Goal: Information Seeking & Learning: Compare options

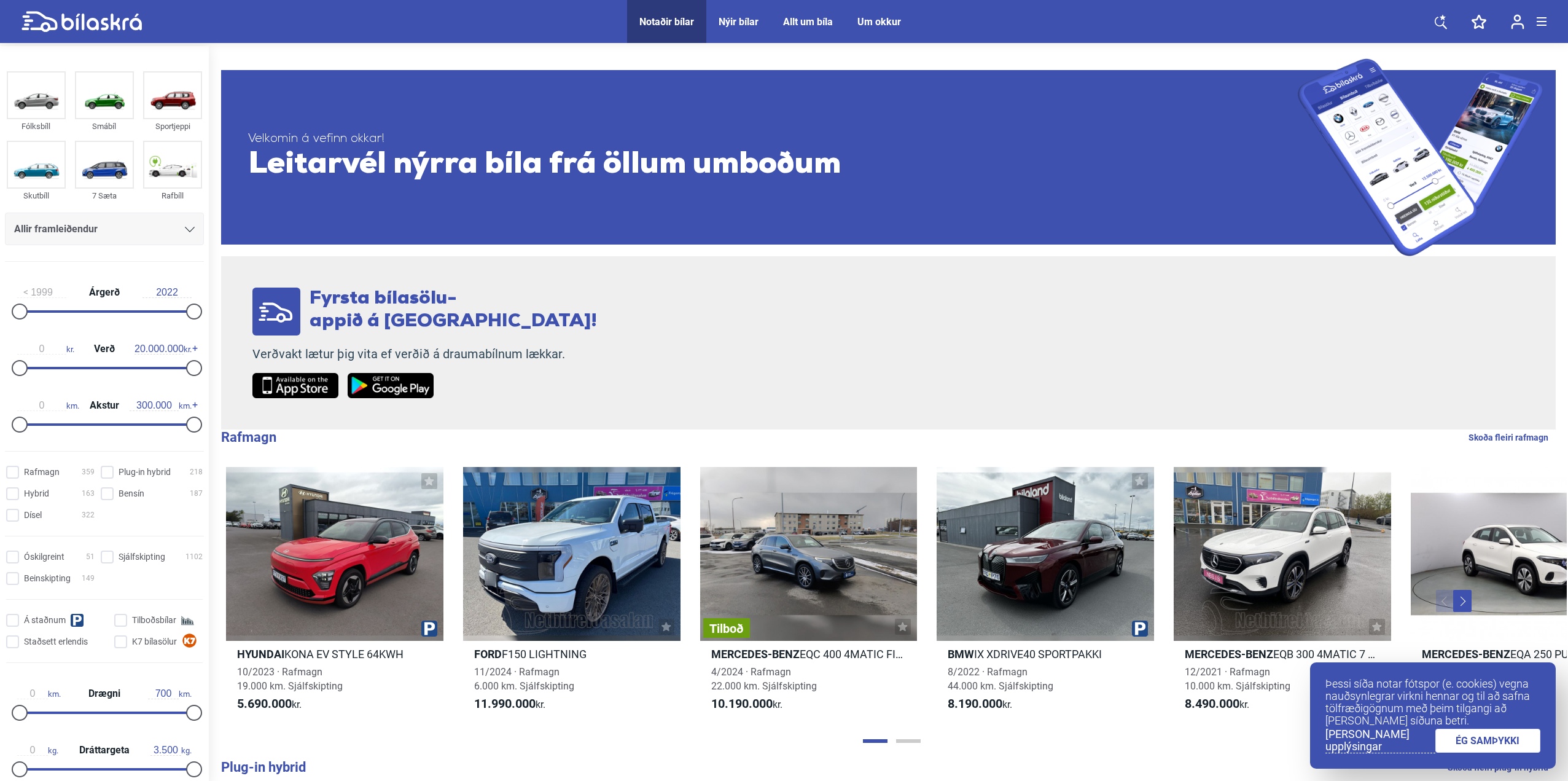
click at [103, 225] on div "Allir framleiðendur" at bounding box center [104, 229] width 181 height 17
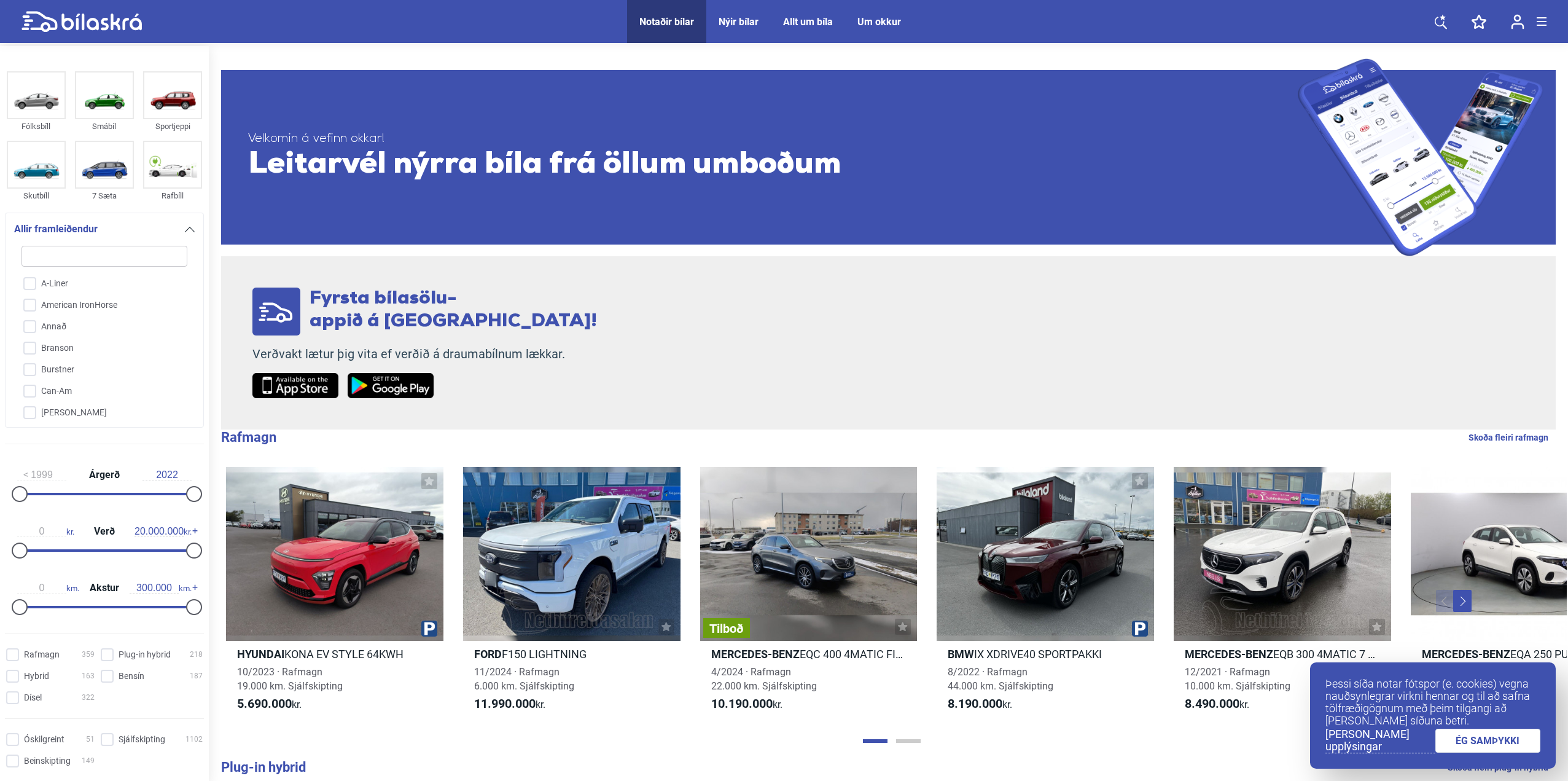
type input "n"
checkbox input "false"
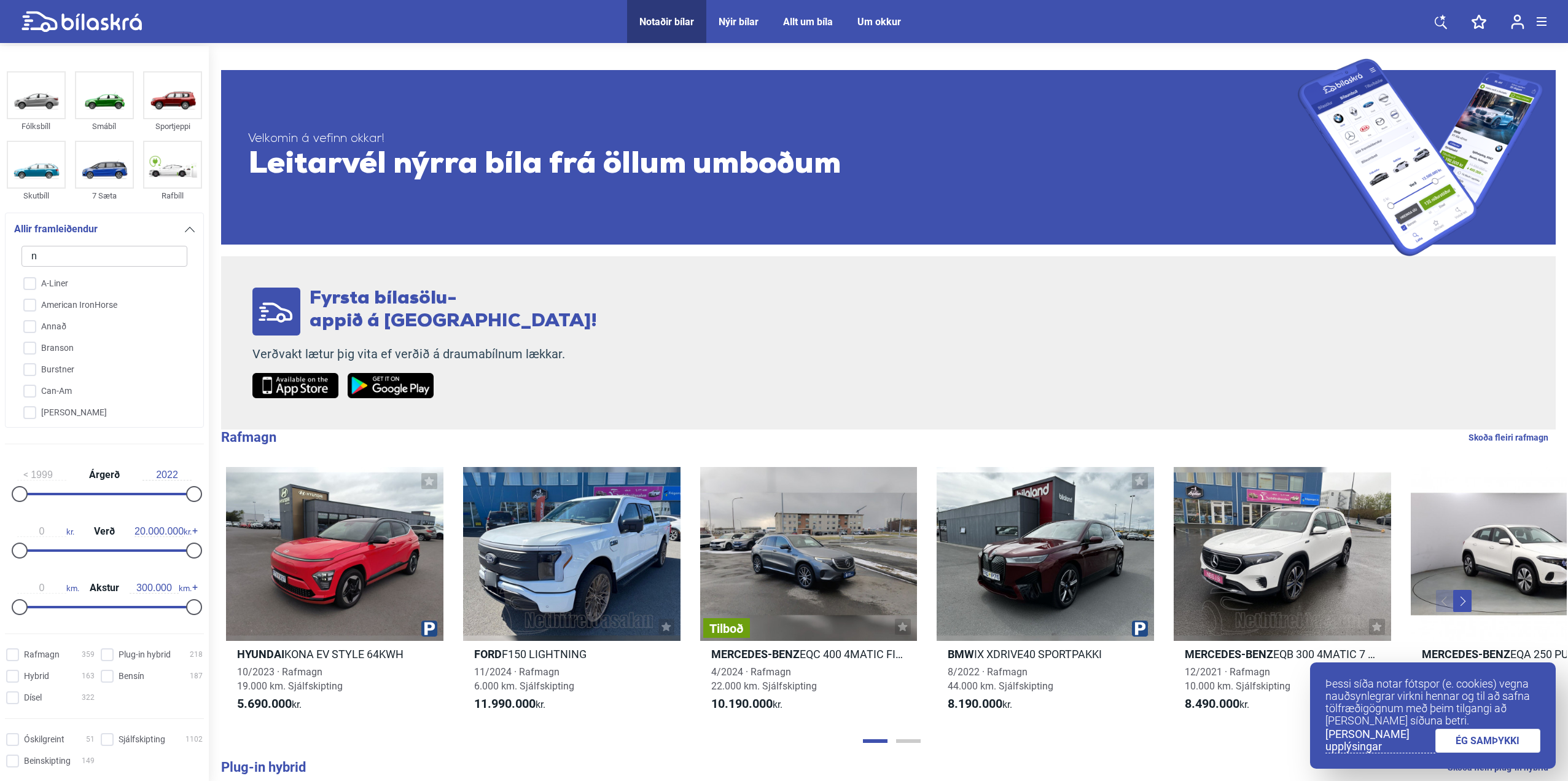
type input "ni"
checkbox input "false"
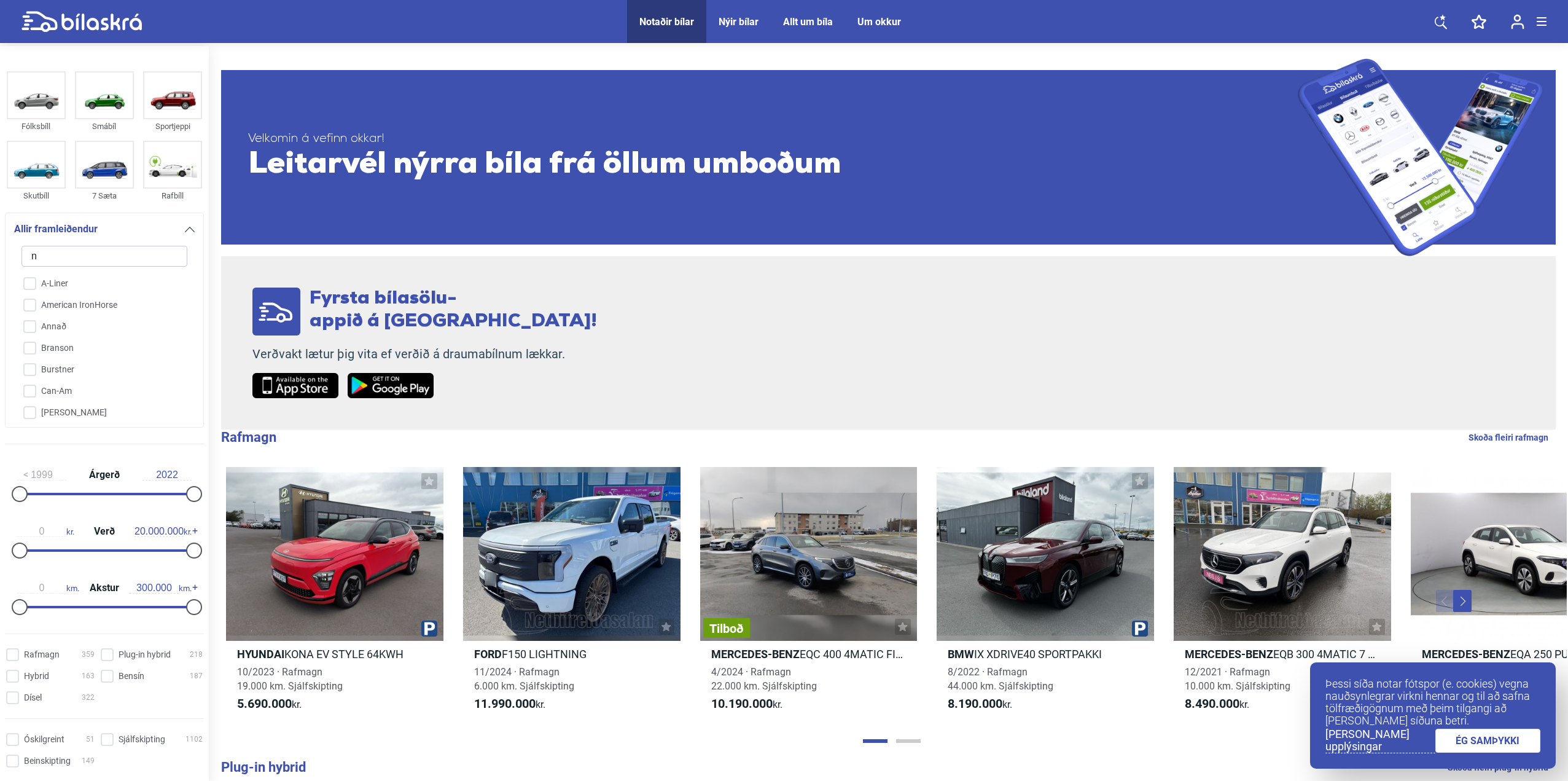
checkbox input "false"
type input "nis"
checkbox input "false"
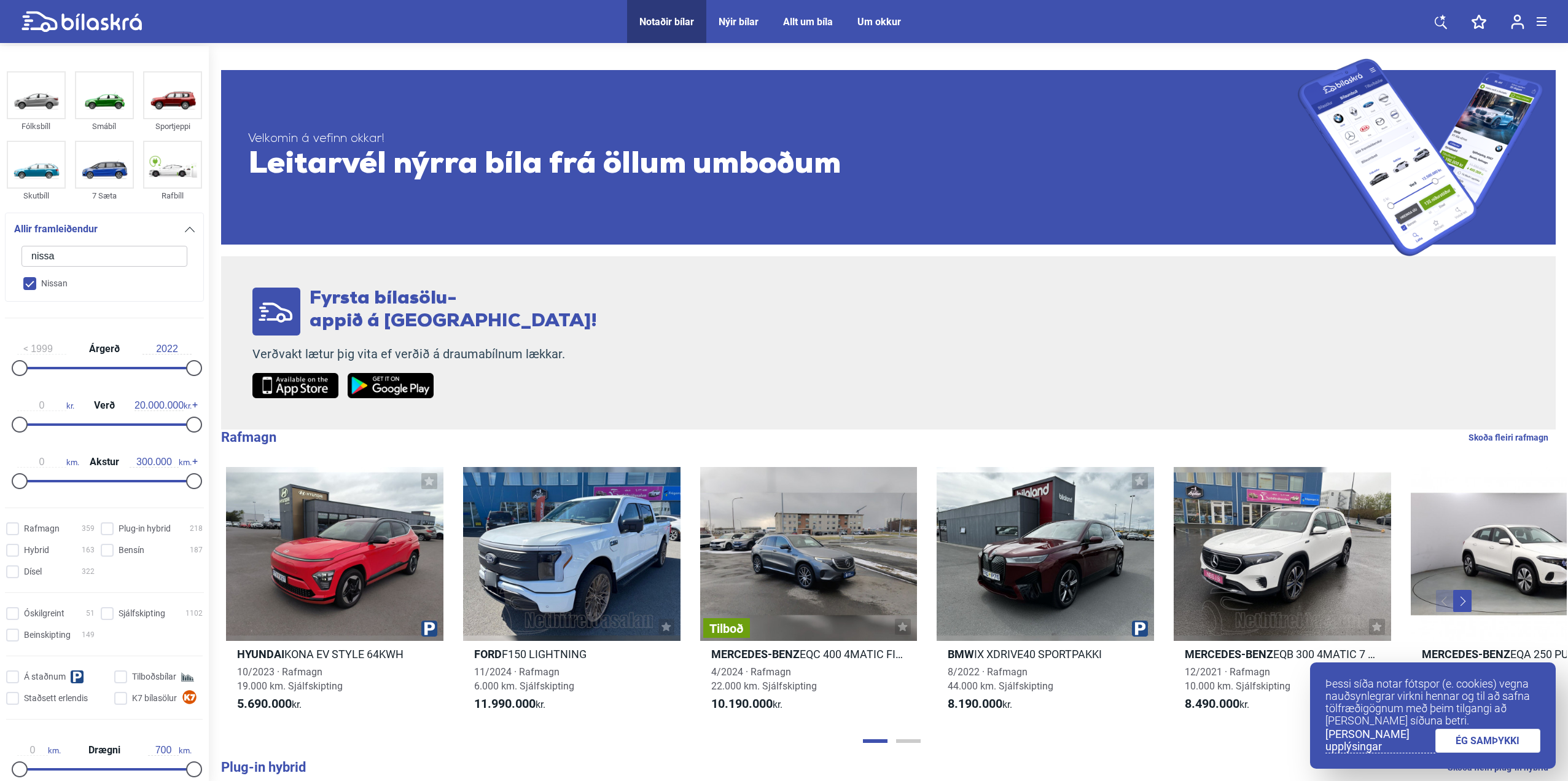
type input "nissan"
checkbox input "true"
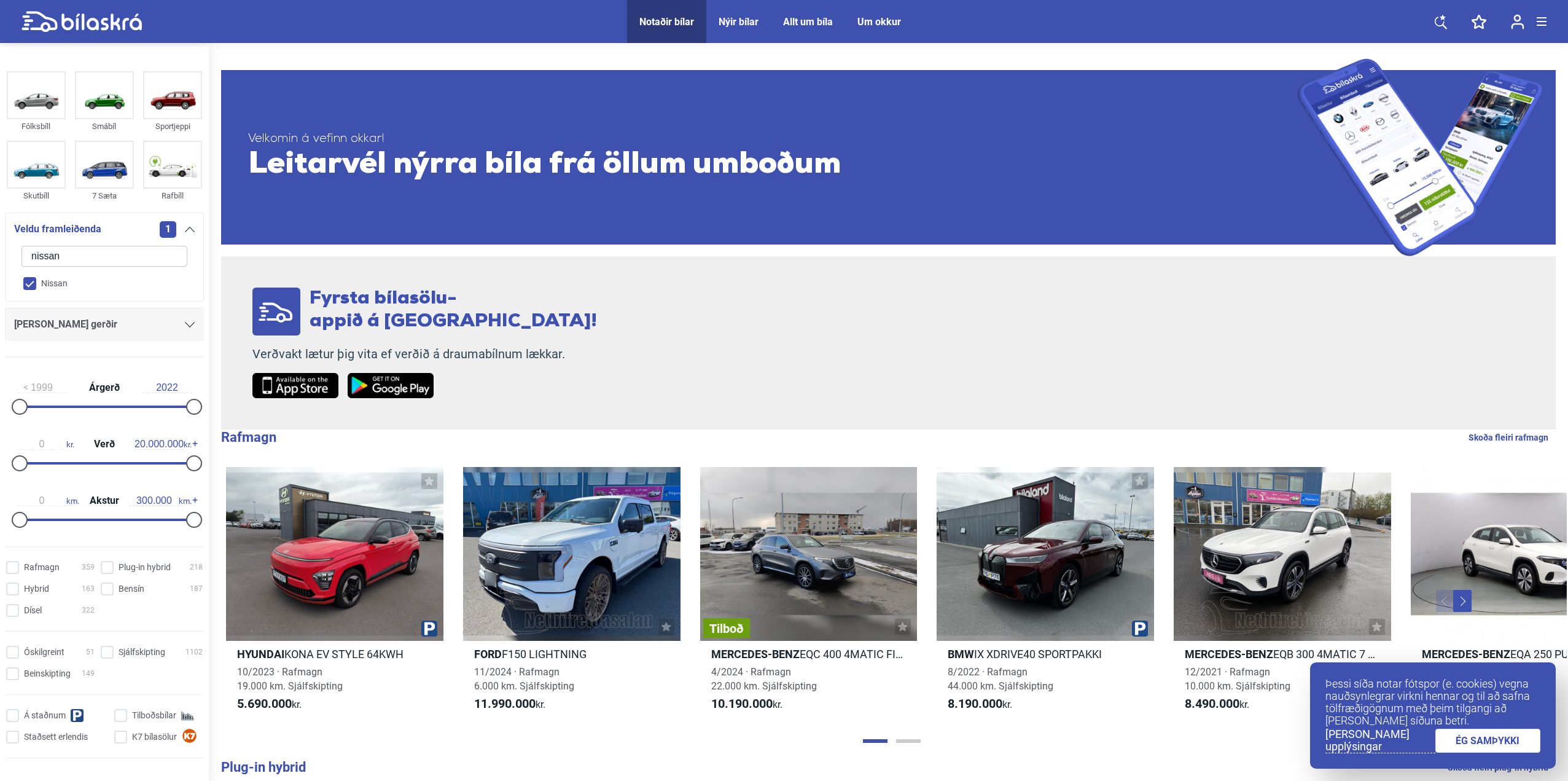
checkbox input "false"
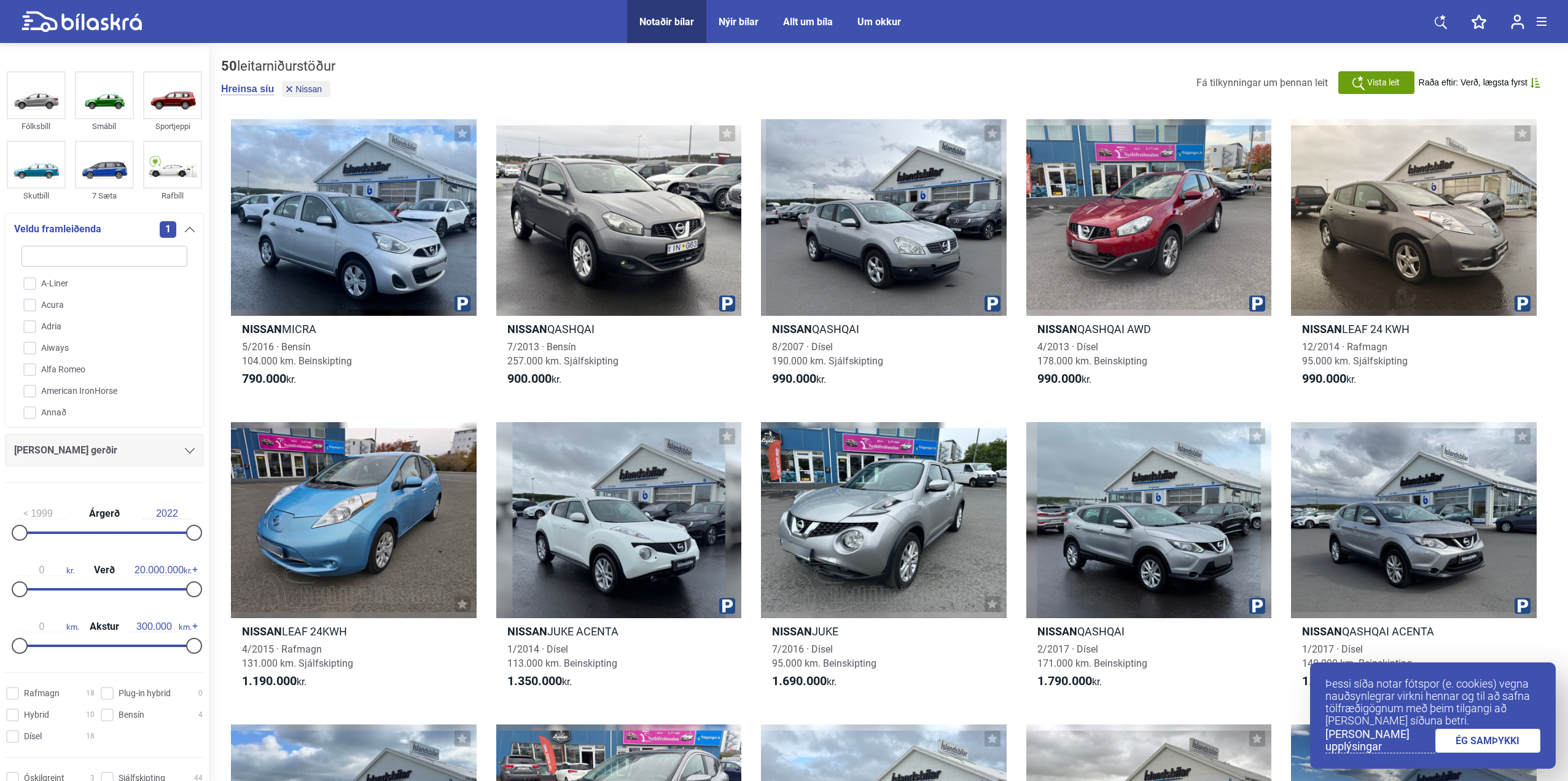
type input "m"
checkbox input "false"
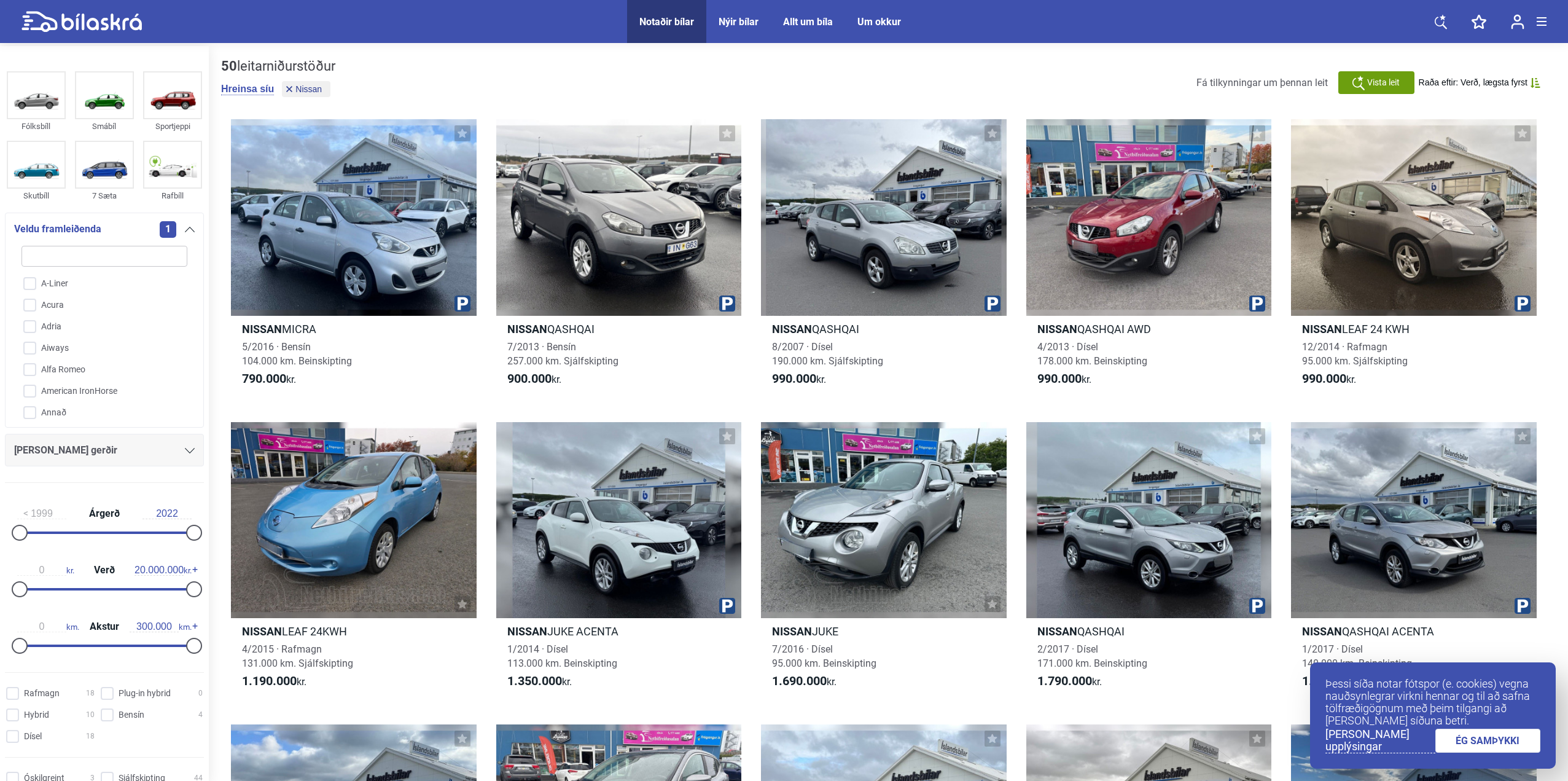
checkbox input "false"
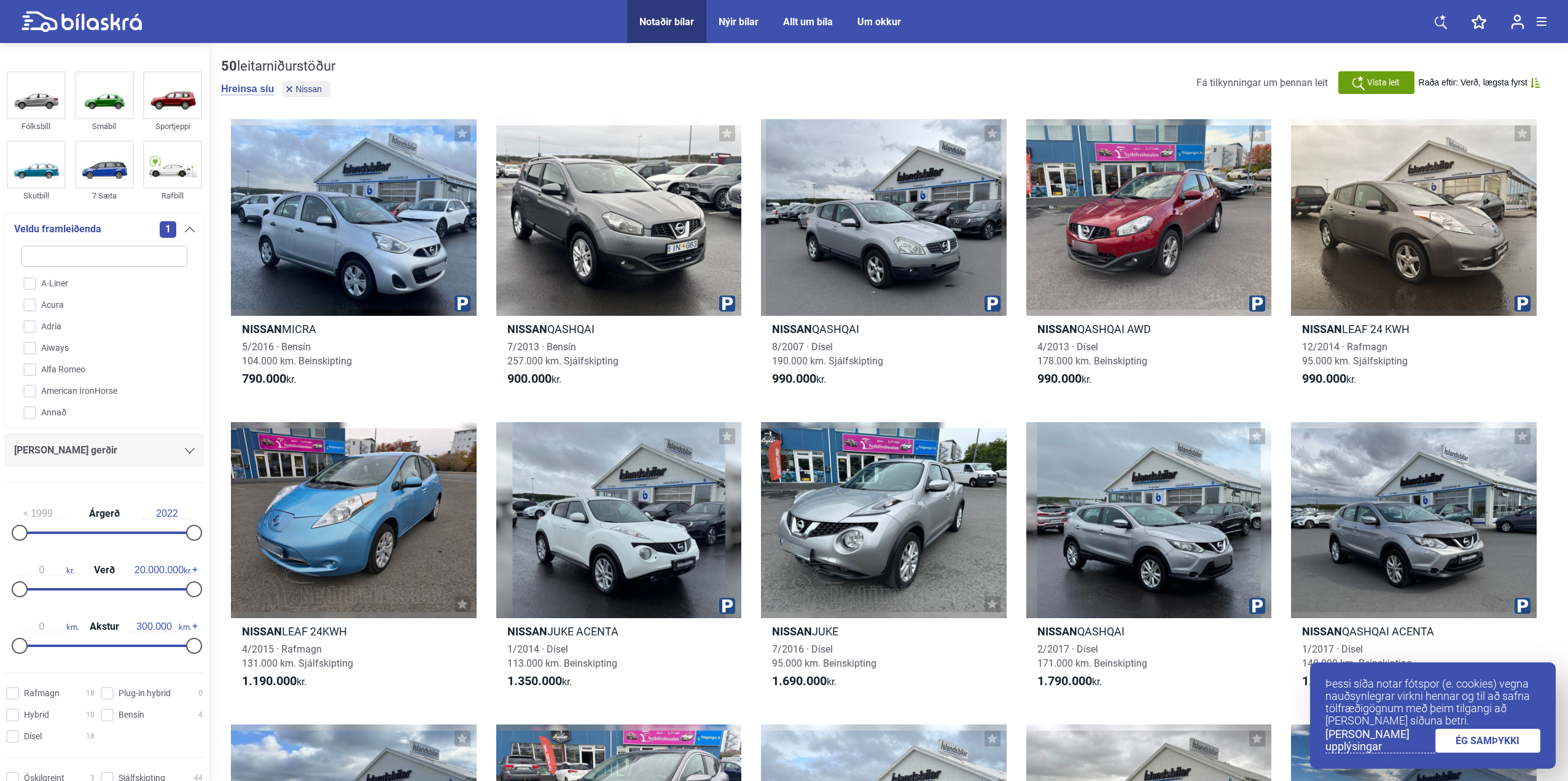
checkbox input "false"
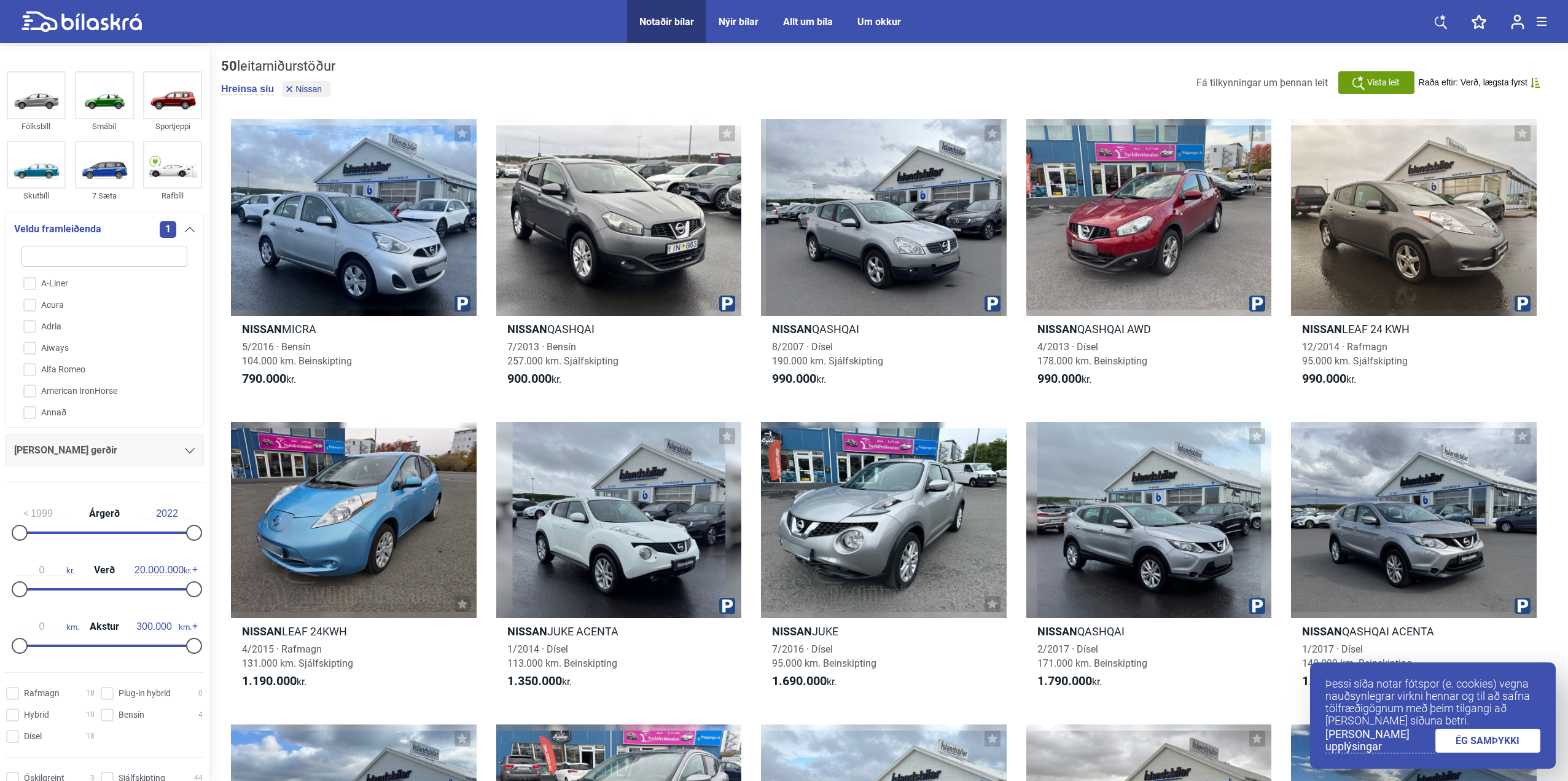
checkbox input "false"
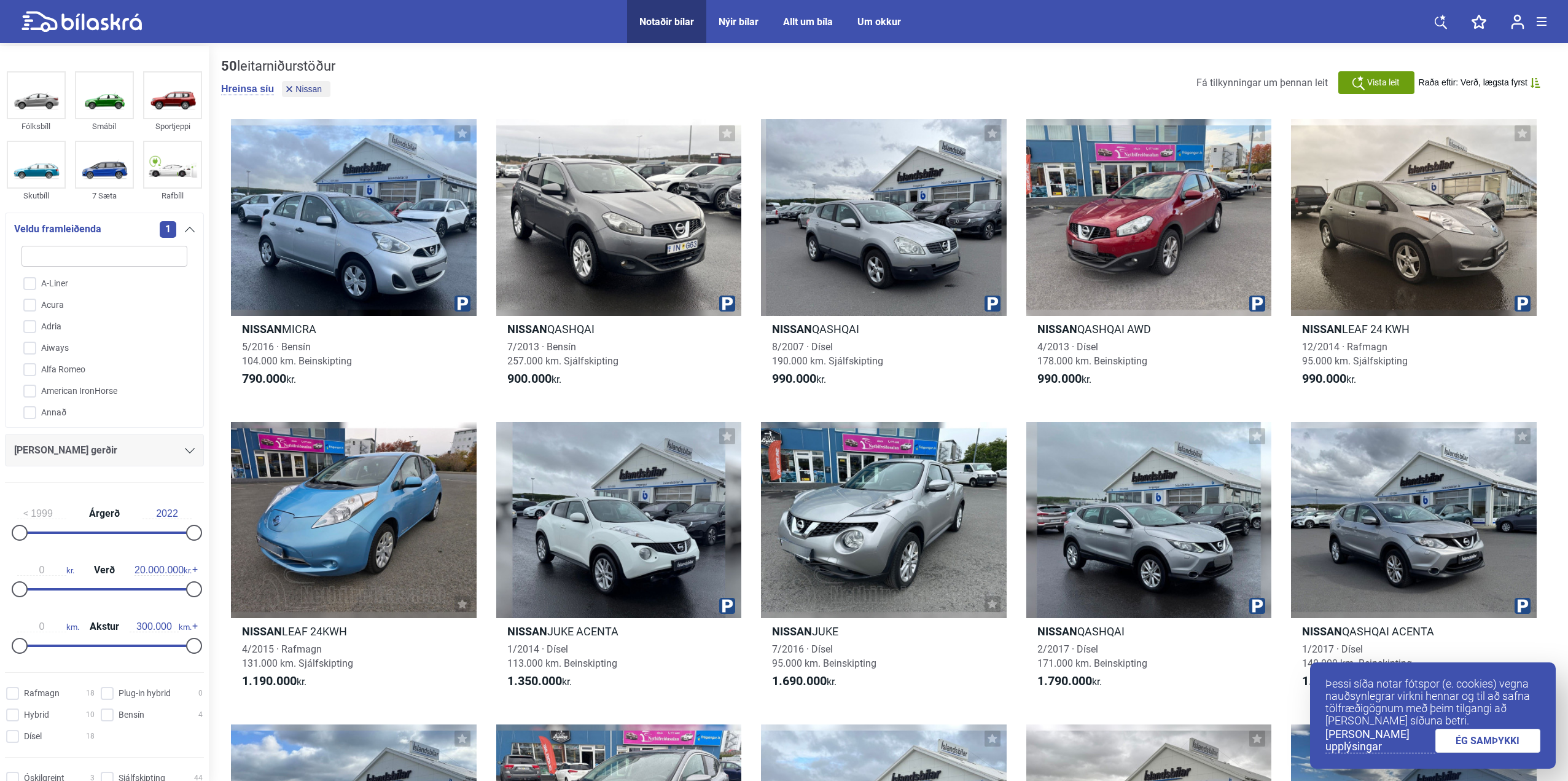
checkbox input "false"
type input "mi"
checkbox input "false"
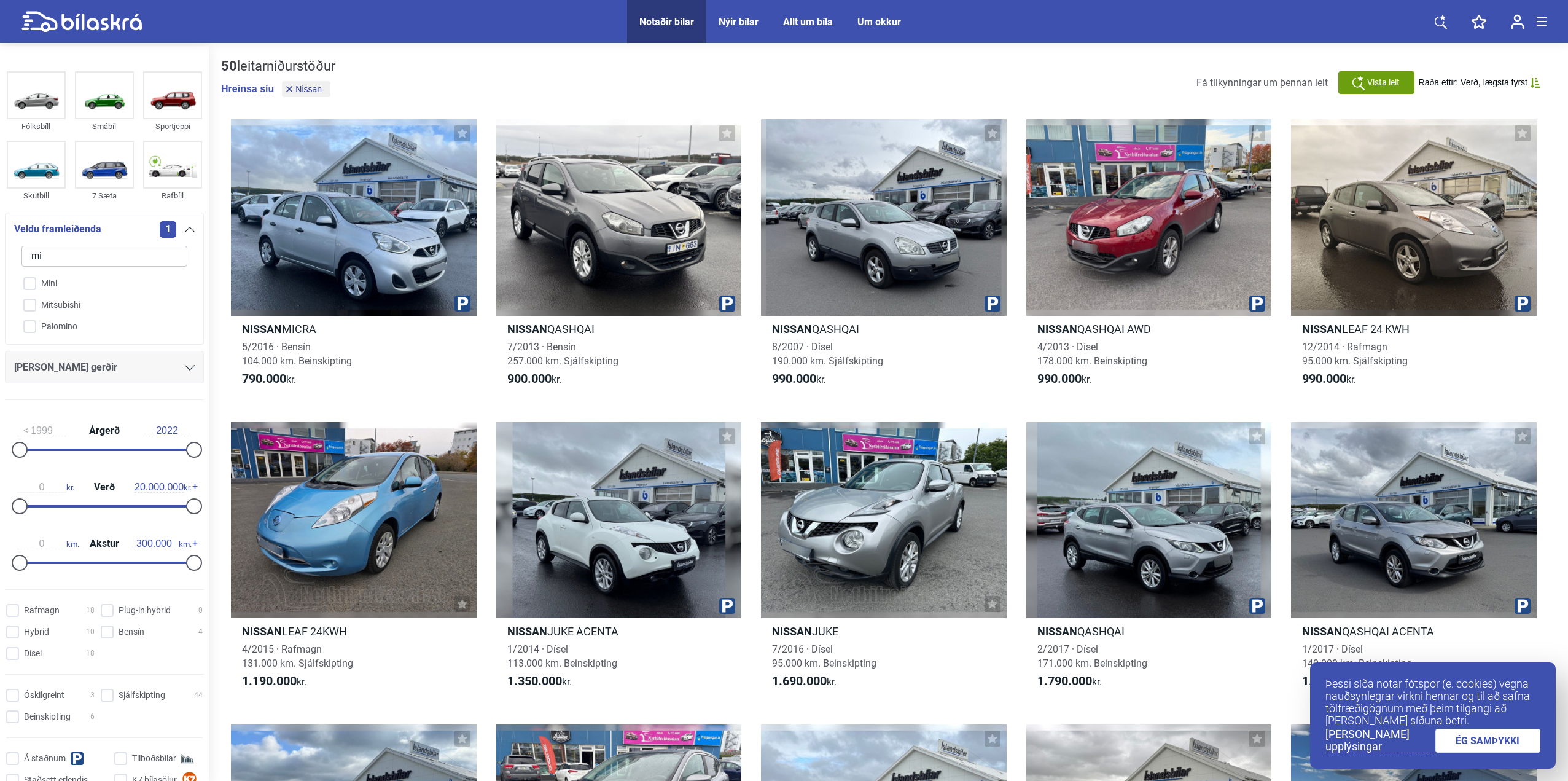
type input "mic"
checkbox input "false"
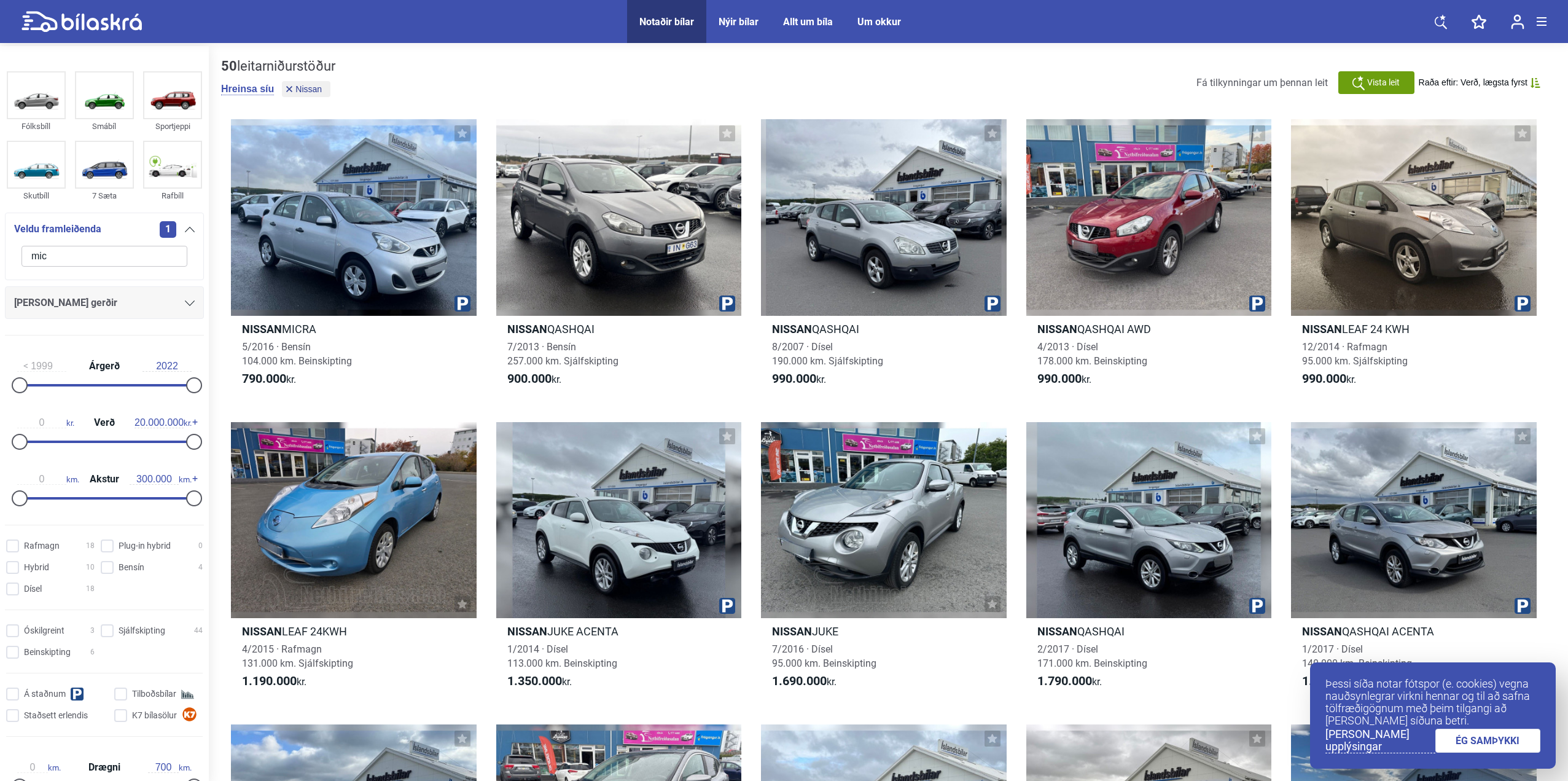
type input "mi"
checkbox input "false"
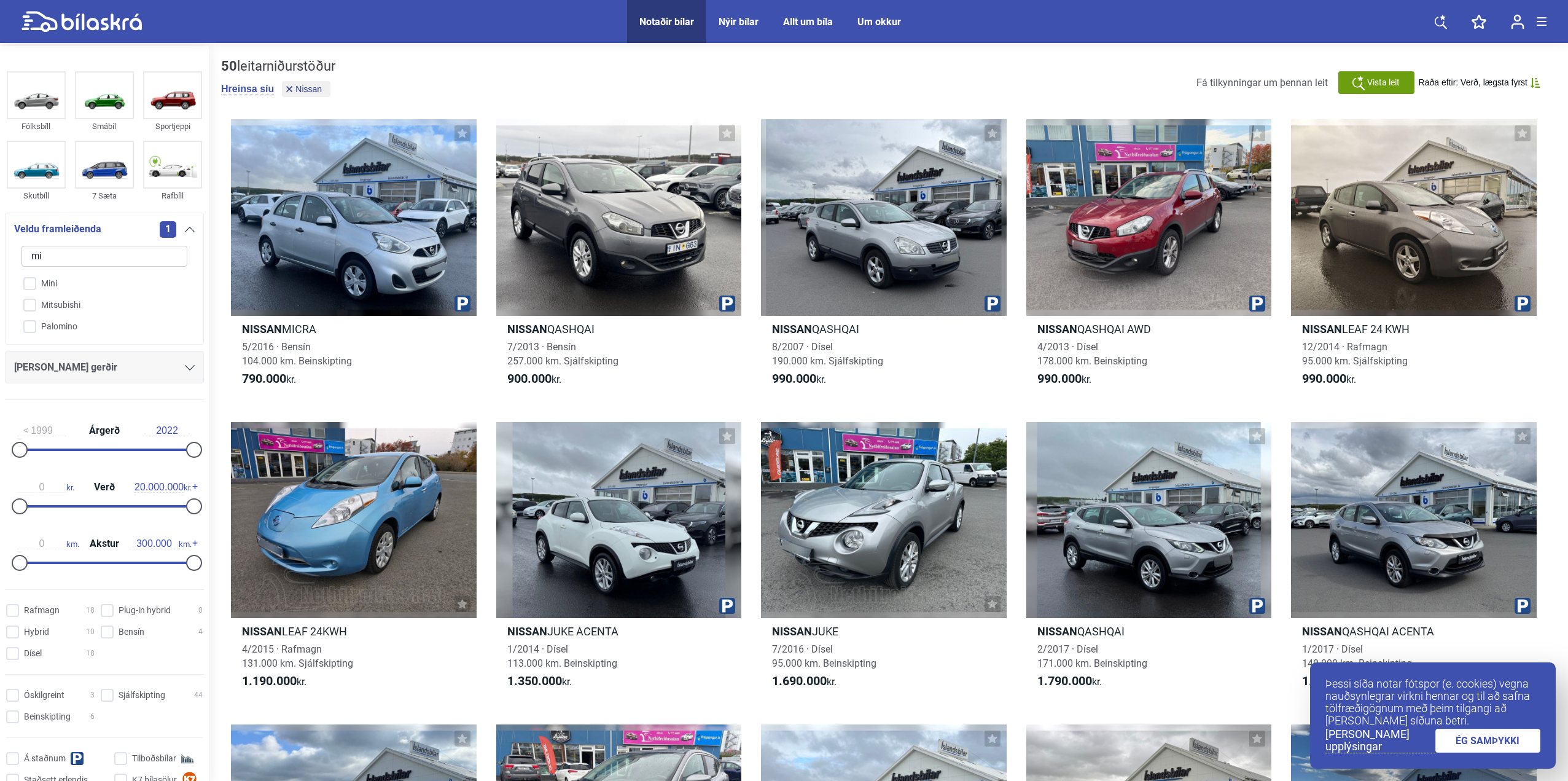
type input "m"
checkbox input "false"
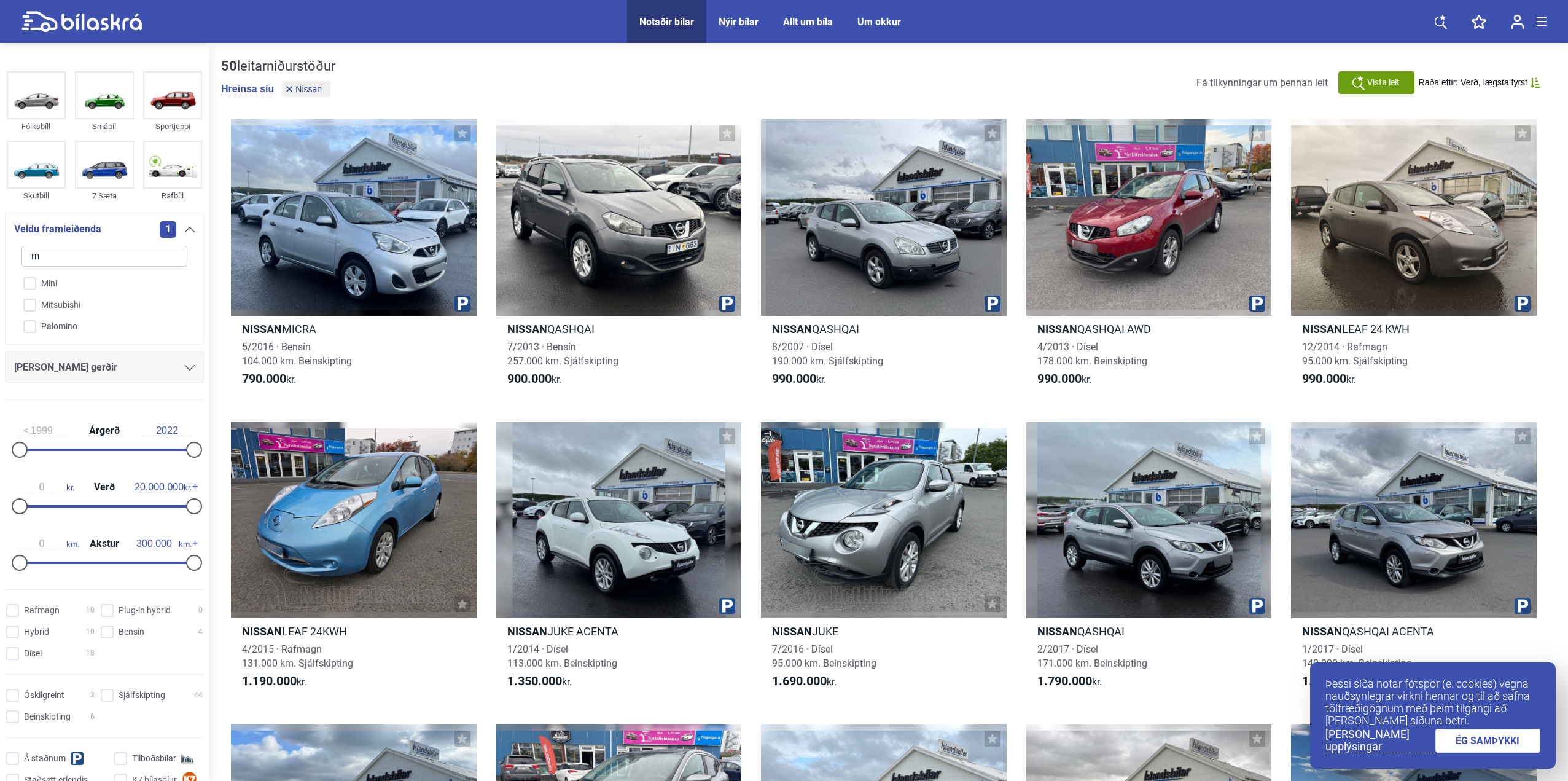
checkbox input "false"
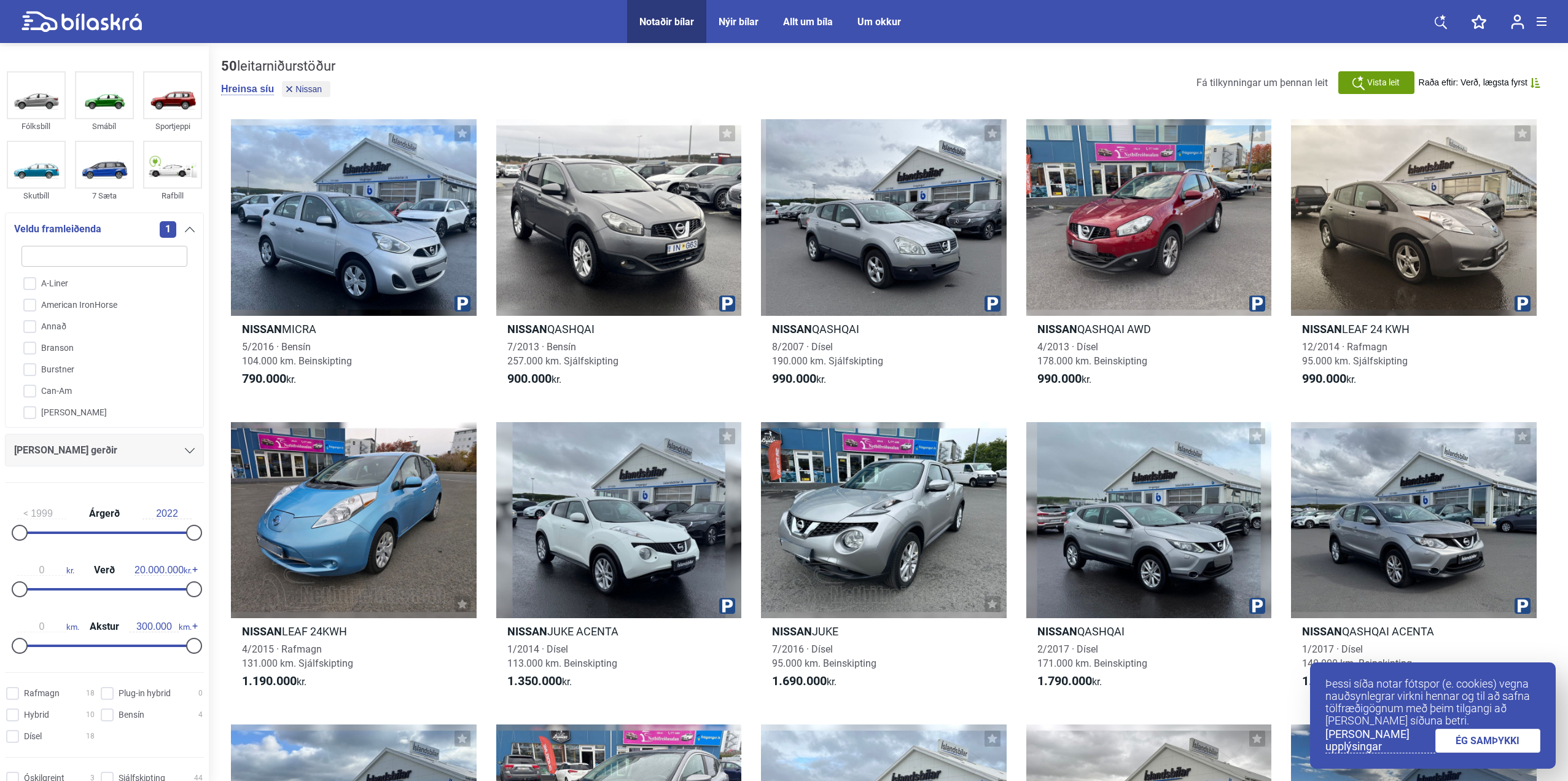
type input "n"
checkbox input "false"
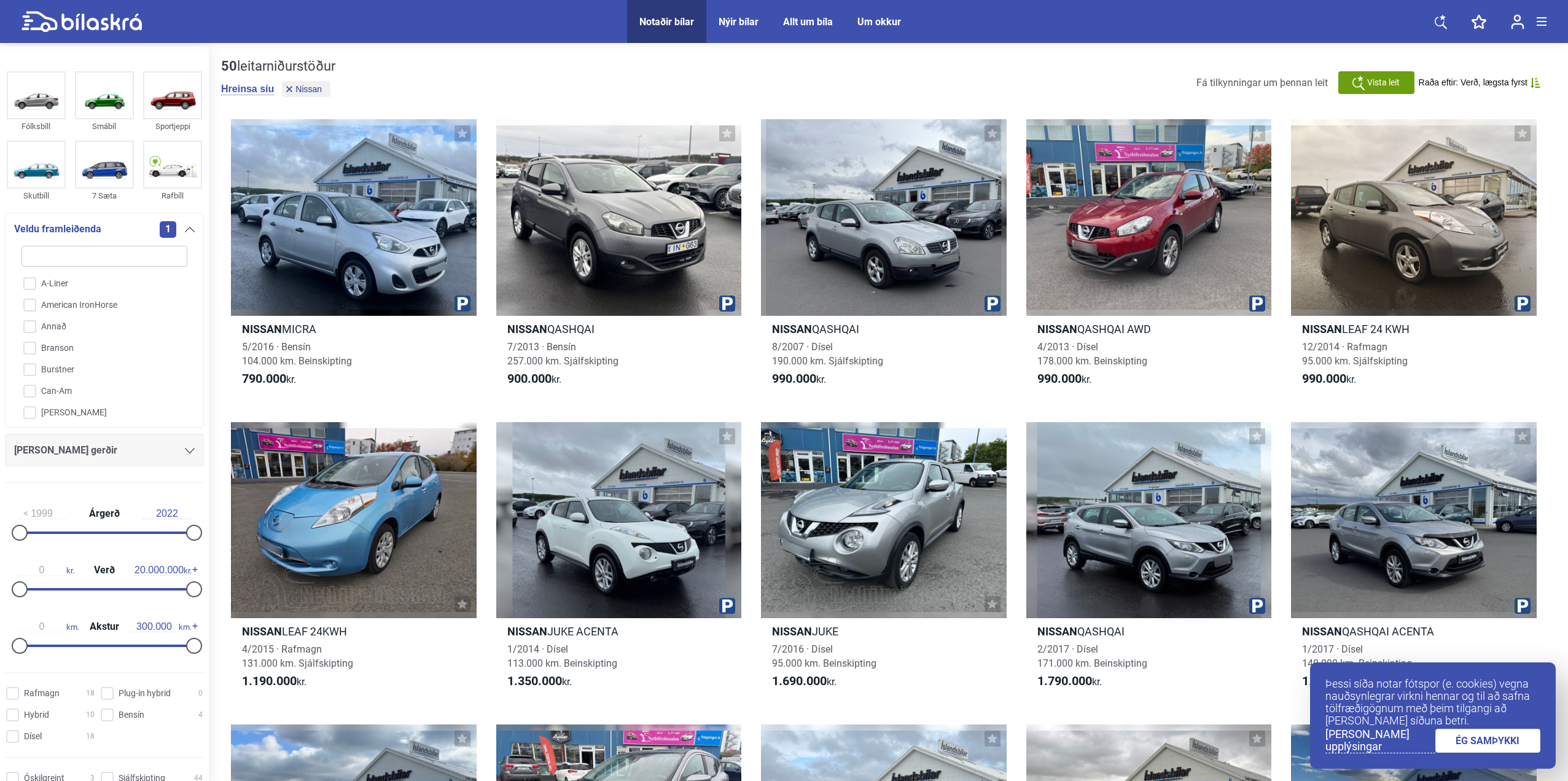
checkbox input "false"
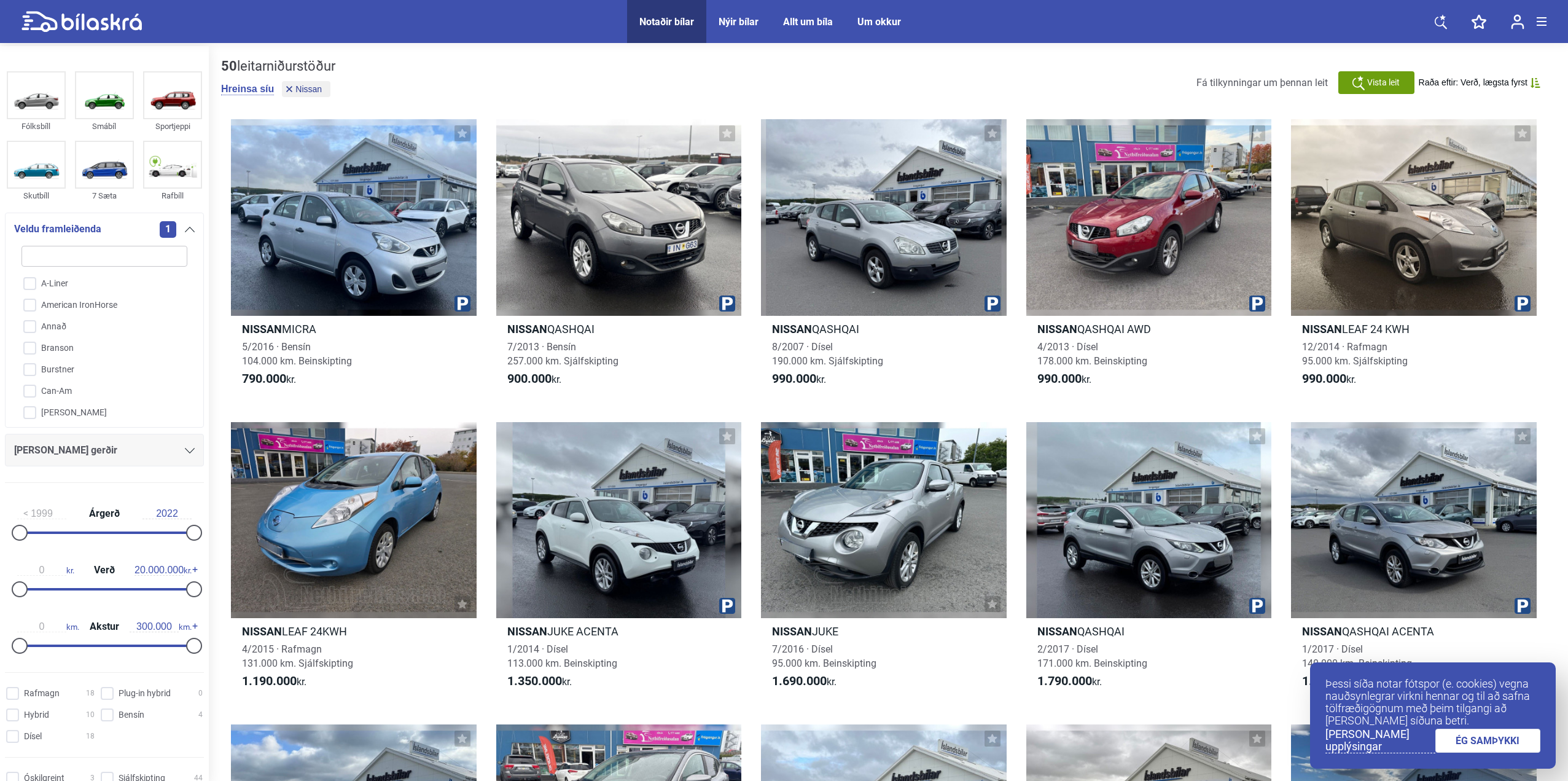
checkbox input "false"
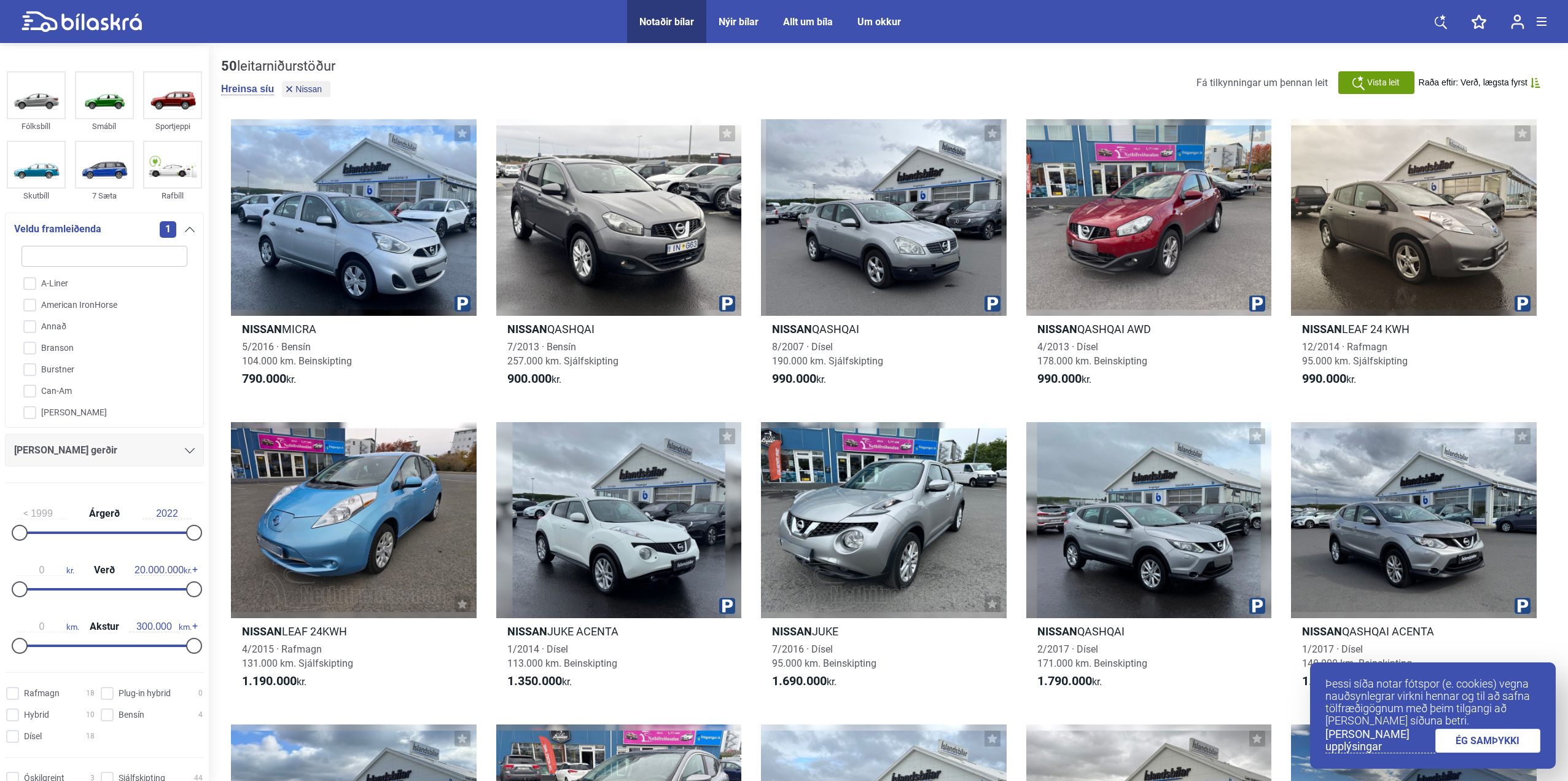
checkbox input "false"
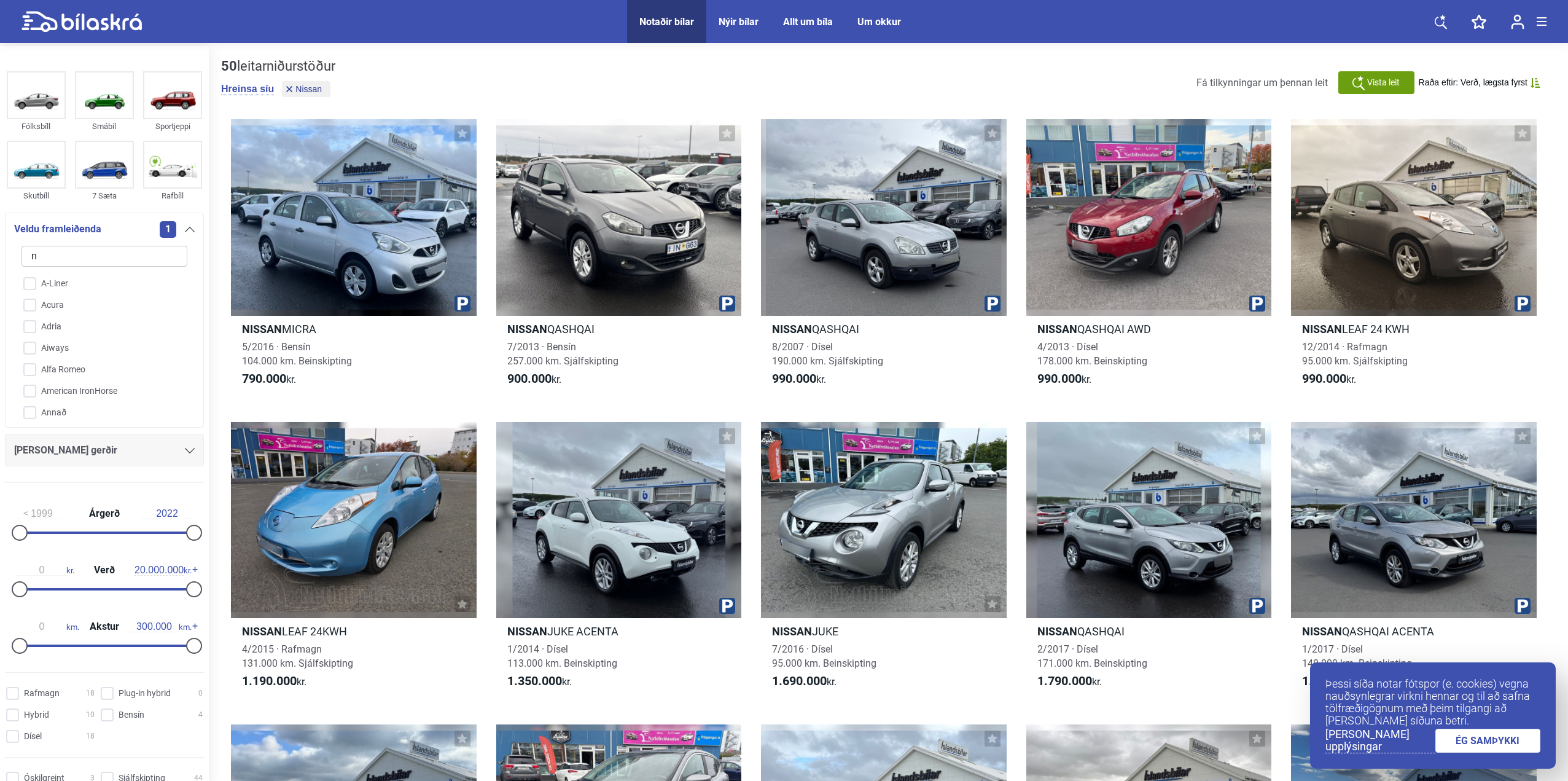
checkbox input "false"
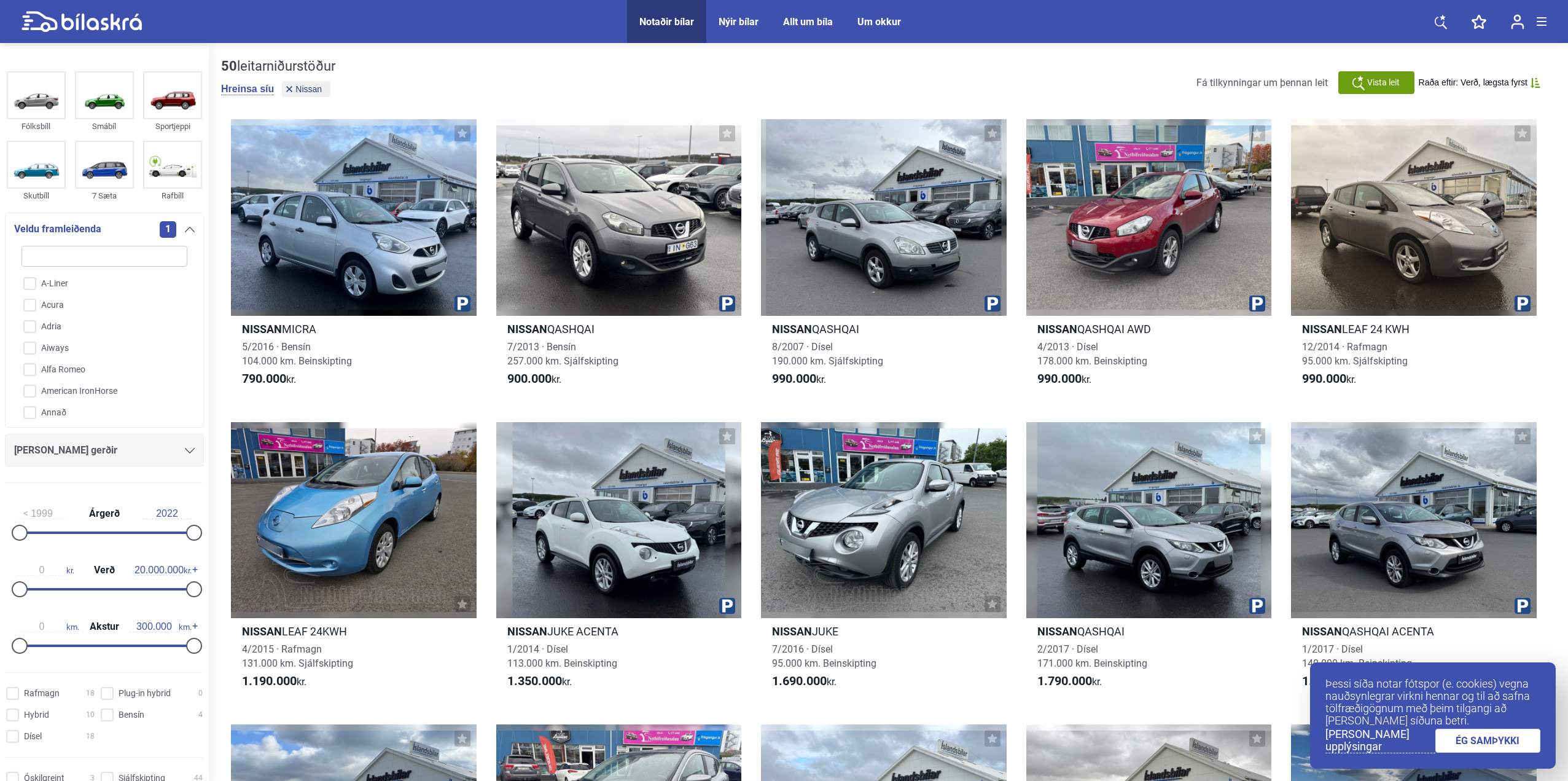
checkbox input "false"
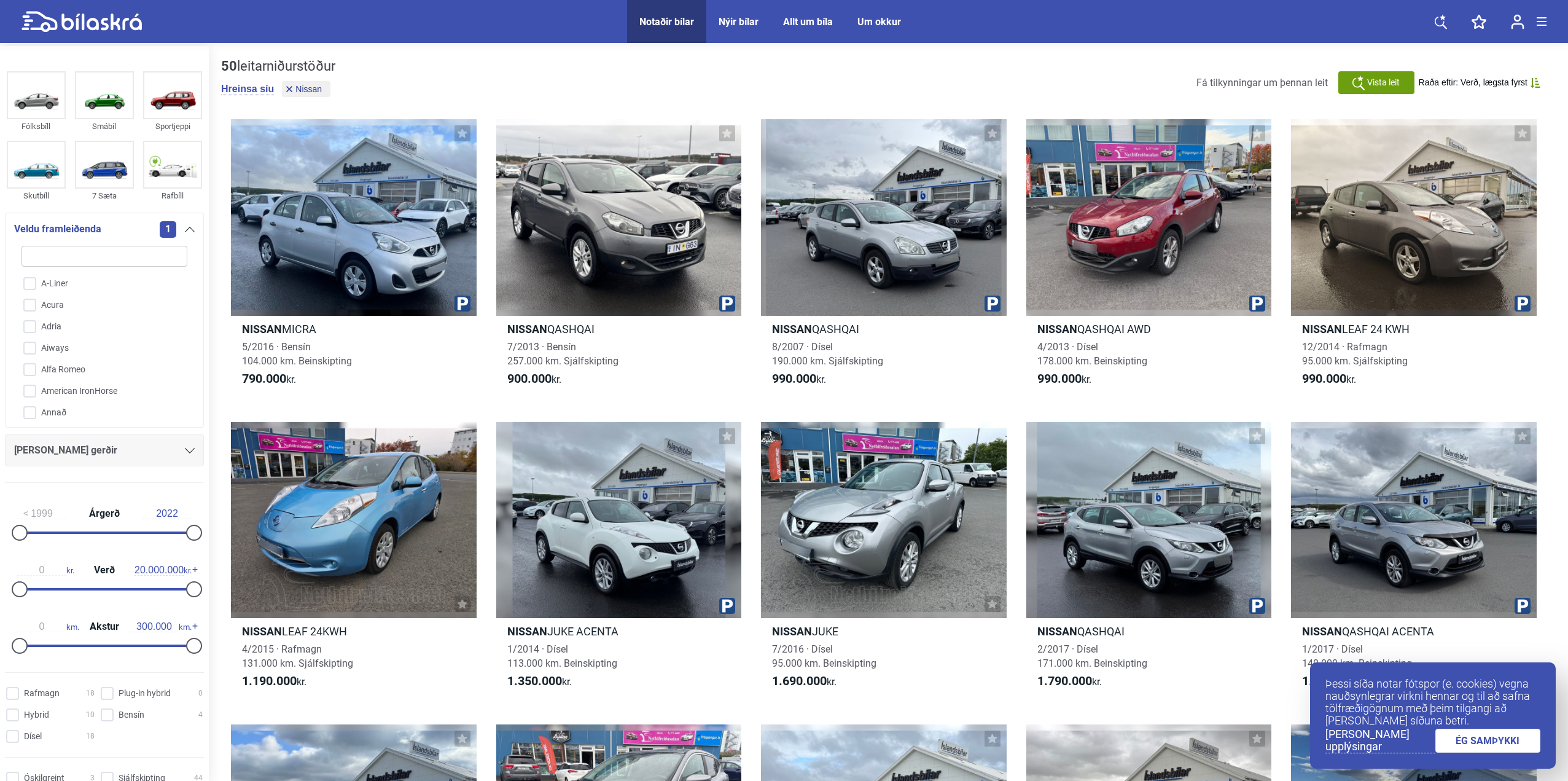
checkbox input "false"
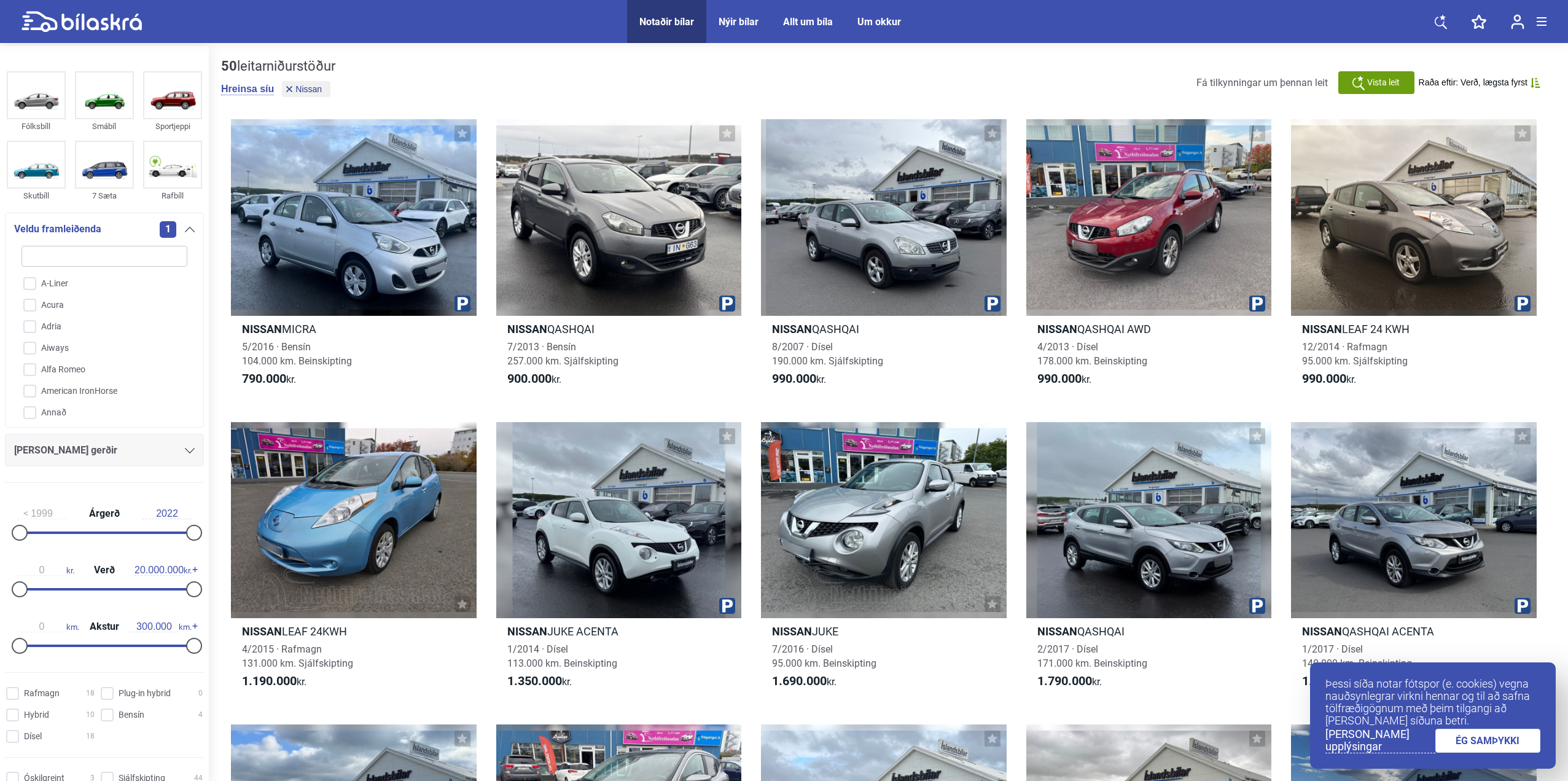
checkbox input "false"
click at [97, 228] on span "Veldu framleiðenda" at bounding box center [58, 229] width 87 height 17
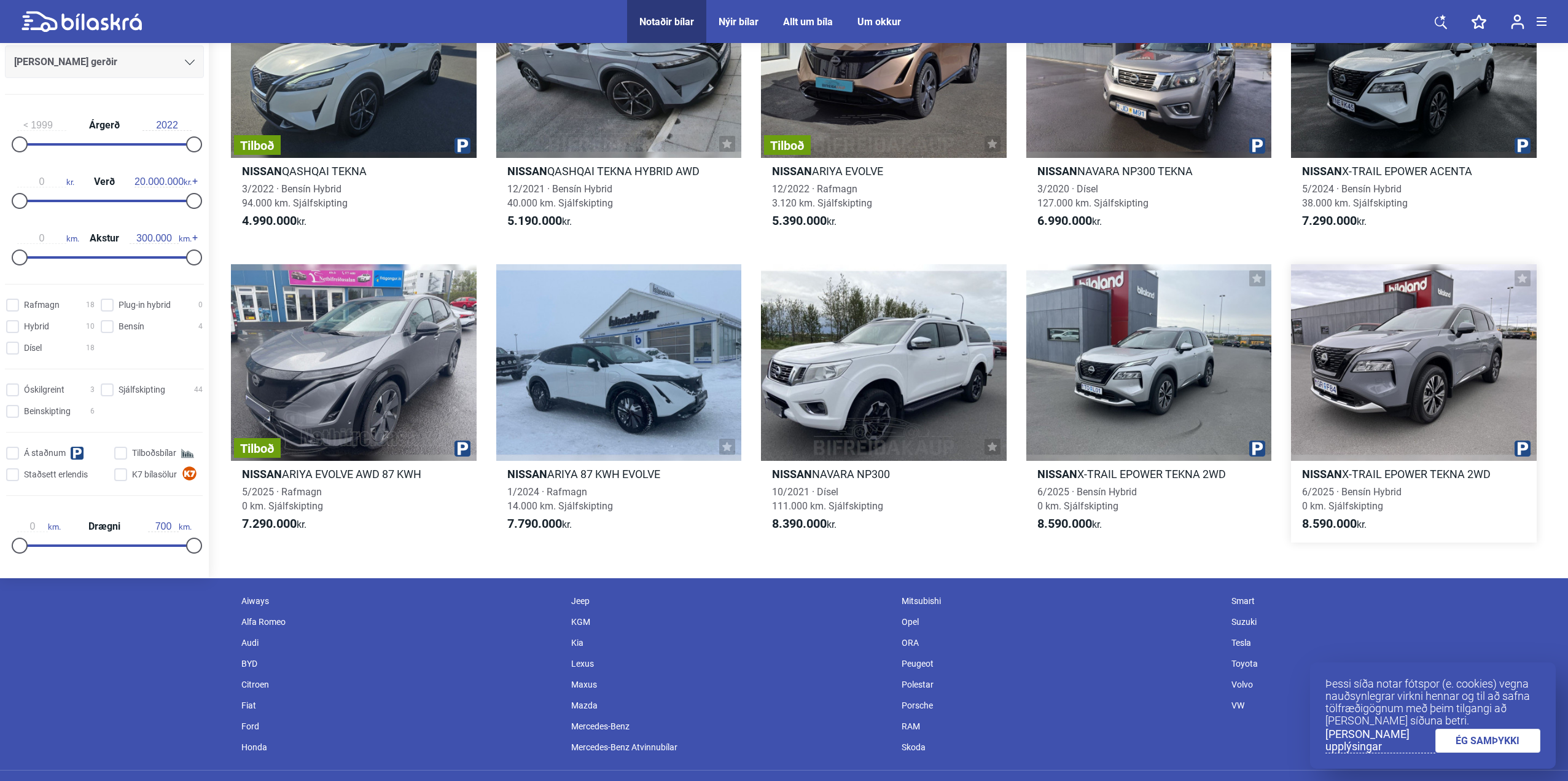
scroll to position [2622, 0]
